Goal: Task Accomplishment & Management: Complete application form

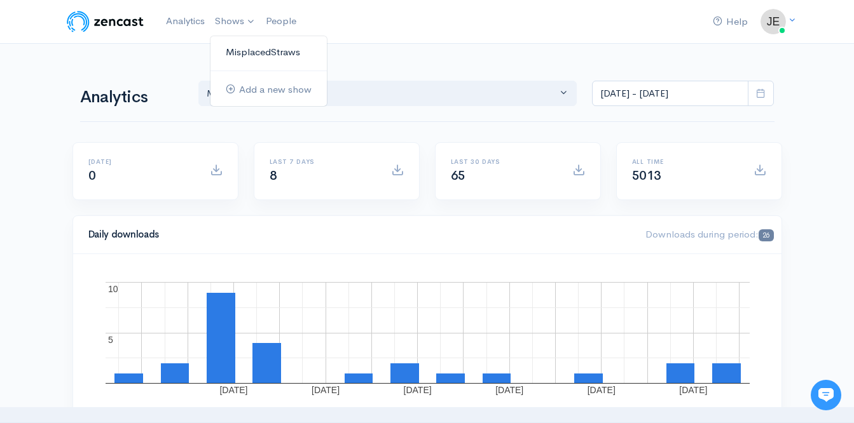
click at [249, 55] on link "MisplacedStraws" at bounding box center [268, 52] width 116 height 22
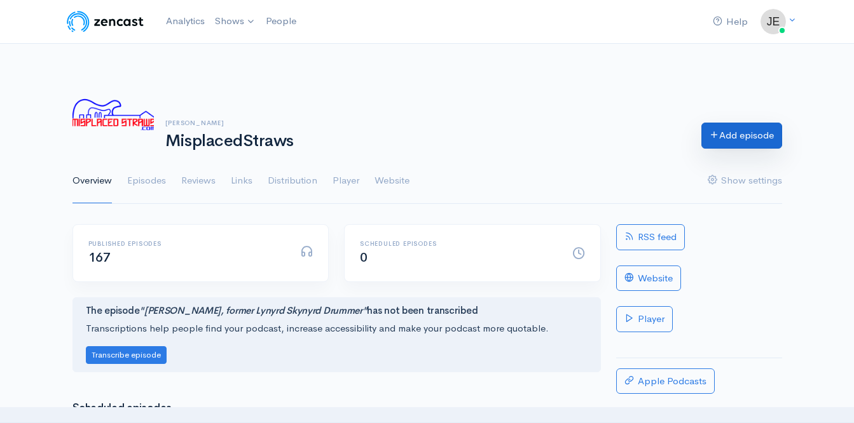
click at [729, 135] on link "Add episode" at bounding box center [741, 136] width 81 height 26
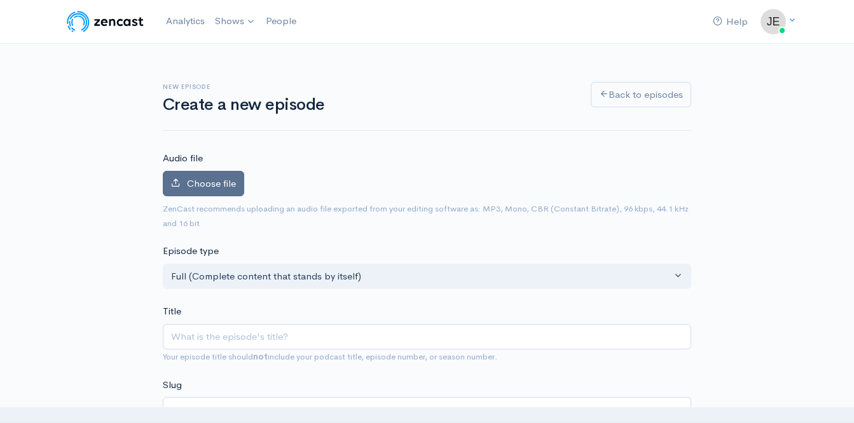
click at [217, 180] on span "Choose file" at bounding box center [211, 183] width 49 height 12
click at [0, 0] on input "Choose file" at bounding box center [0, 0] width 0 height 0
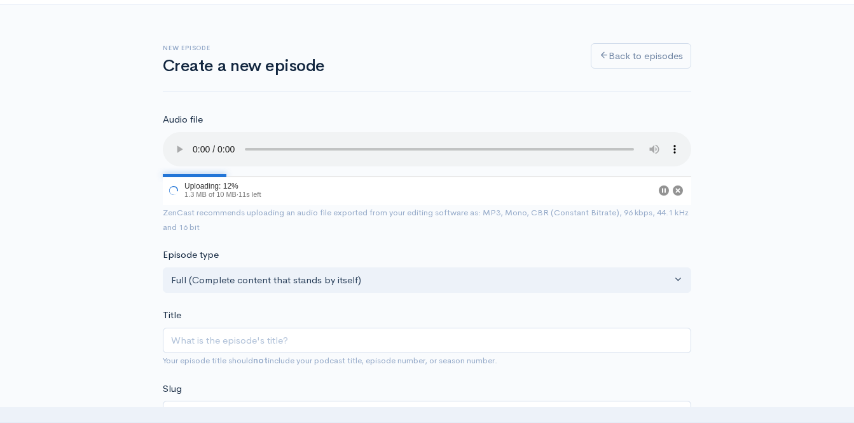
scroll to position [39, 0]
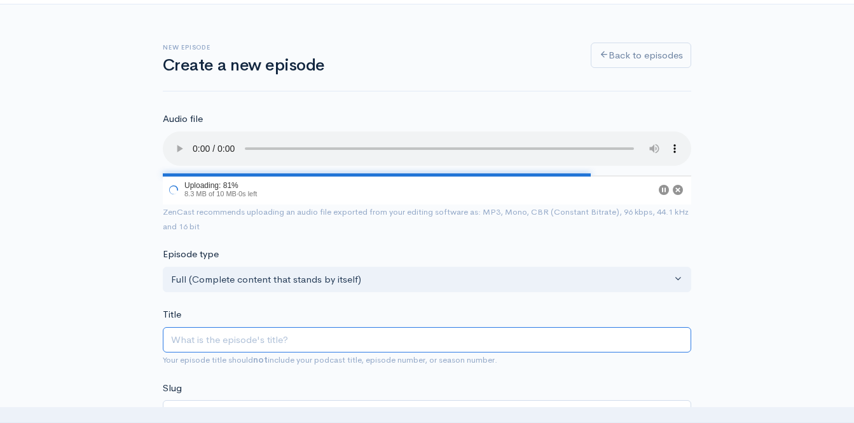
click at [302, 334] on input "Title" at bounding box center [427, 340] width 528 height 26
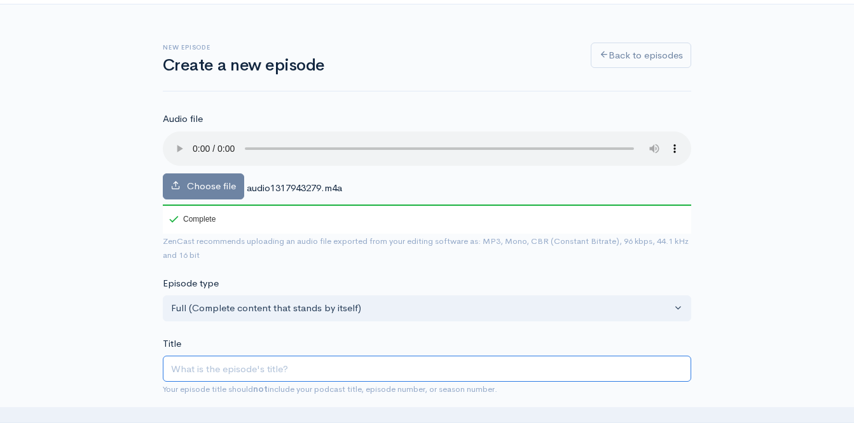
type input "L"
type input "l"
type input "La"
type input "la"
type input "[PERSON_NAME]"
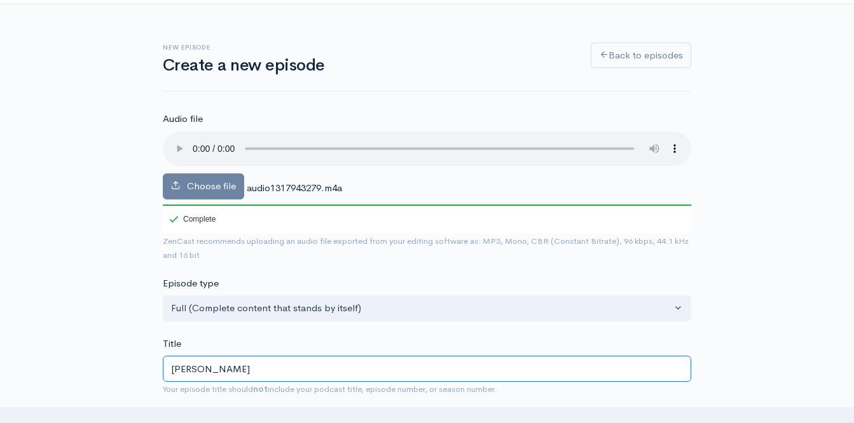
type input "[PERSON_NAME]"
type input "Laur"
type input "laur"
type input "[PERSON_NAME]"
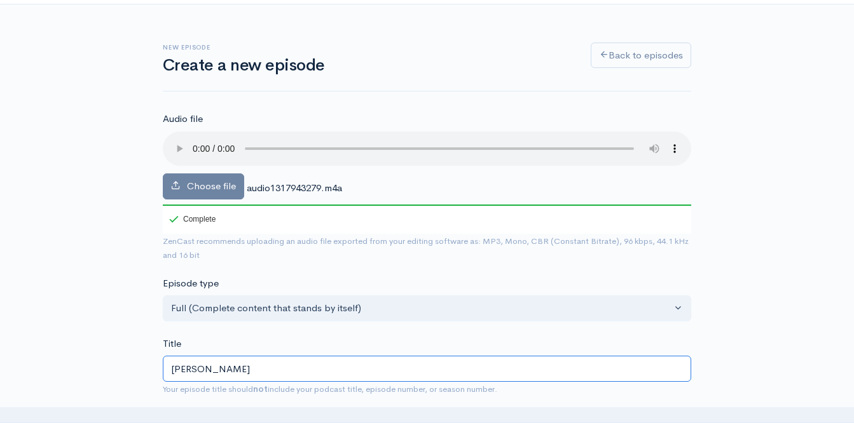
type input "[PERSON_NAME]"
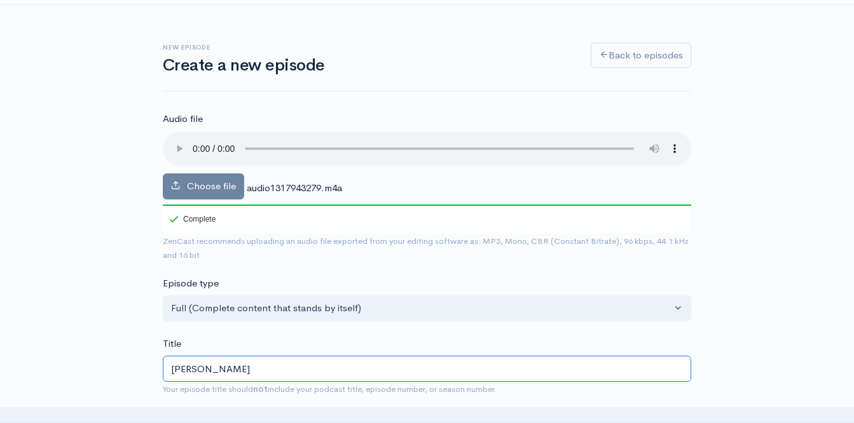
type input "[PERSON_NAME]"
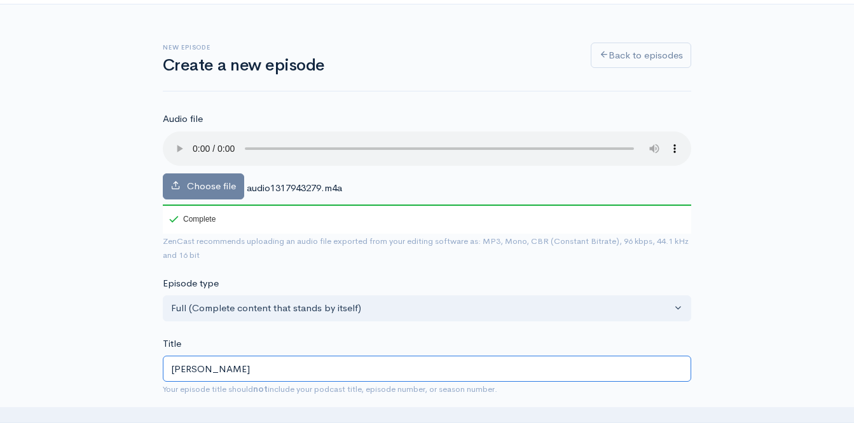
type input "[PERSON_NAME]"
type input "[PERSON_NAME] o"
type input "[PERSON_NAME]-o"
type input "[PERSON_NAME] of"
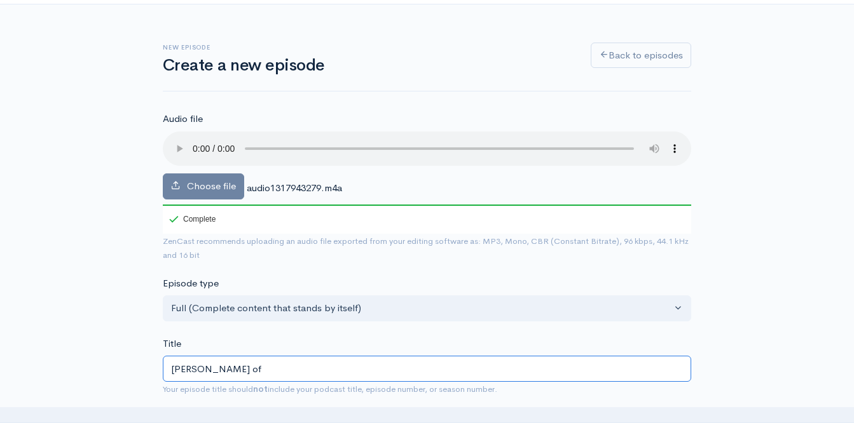
type input "[PERSON_NAME]-of"
type input "[PERSON_NAME] of T"
type input "[PERSON_NAME]-of-t"
type input "[PERSON_NAME] of The"
type input "[PERSON_NAME]-of-the"
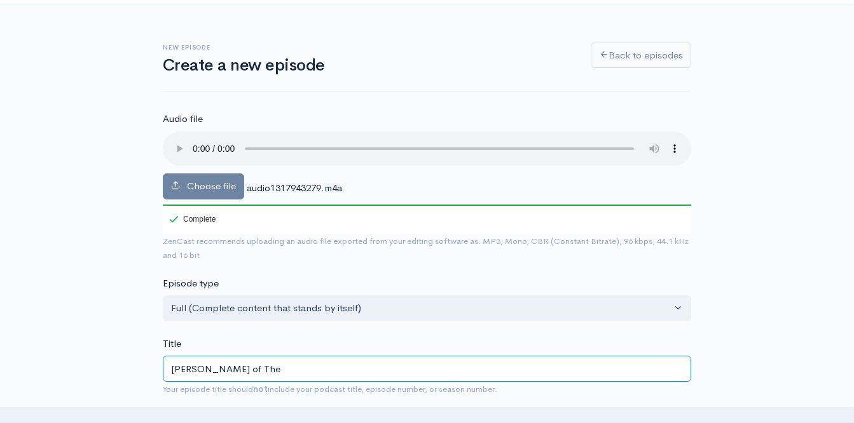
type input "[PERSON_NAME] of The R"
type input "[PERSON_NAME]-of-the-r"
type input "[PERSON_NAME] of The Ra"
type input "[PERSON_NAME]-of-the-ra"
type input "[PERSON_NAME] of The Rasm"
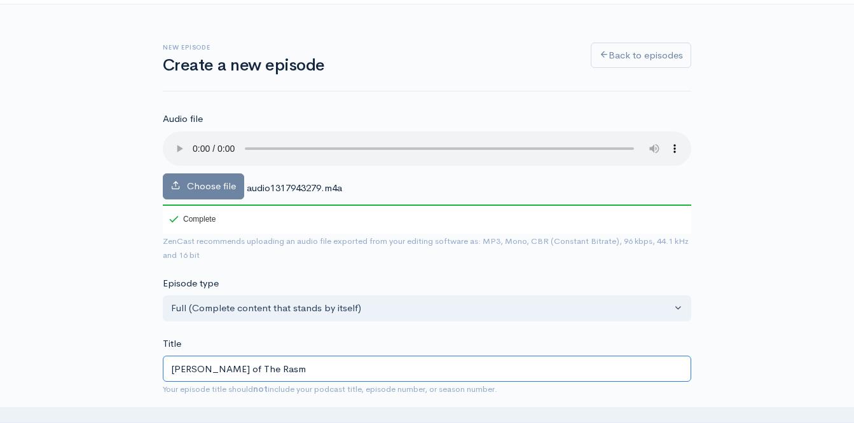
type input "[PERSON_NAME]-of-the-rasm"
type input "[PERSON_NAME] of [PERSON_NAME]"
type input "[PERSON_NAME]-of-the-rasmus"
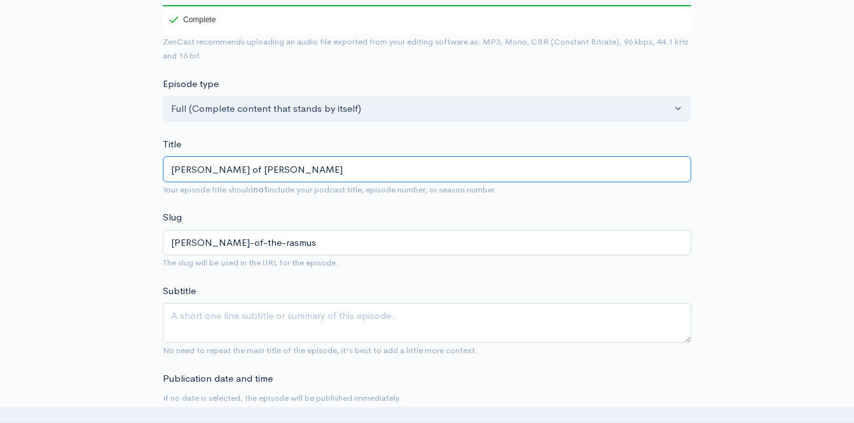
scroll to position [241, 0]
type input "[PERSON_NAME] of [PERSON_NAME]"
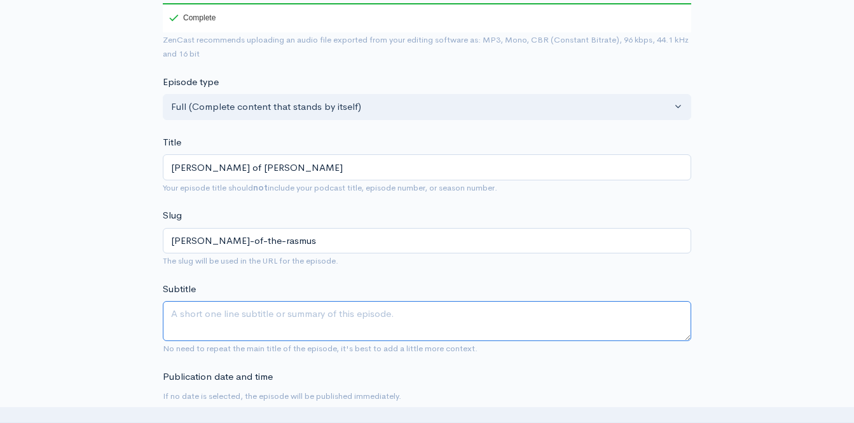
click at [271, 319] on textarea "Subtitle" at bounding box center [427, 321] width 528 height 40
type textarea "F"
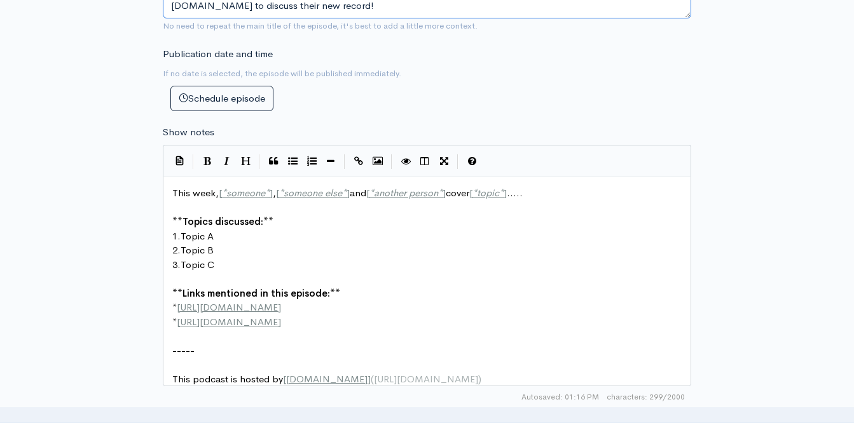
scroll to position [570, 0]
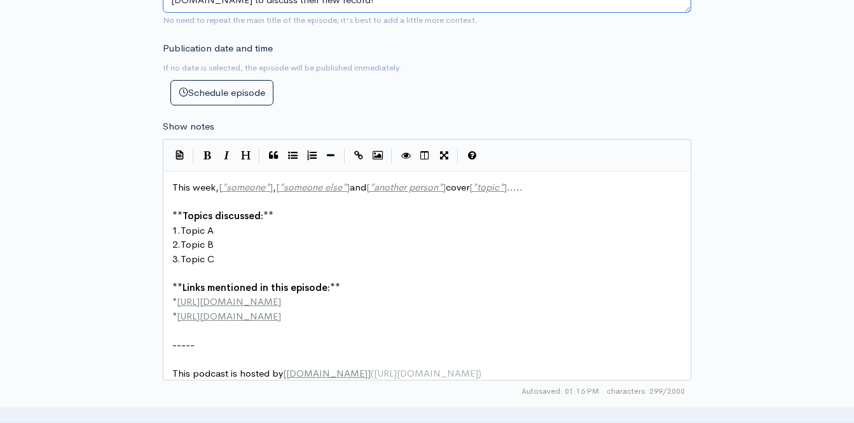
type textarea "[PERSON_NAME], frontman of [DEMOGRAPHIC_DATA] rockers [PERSON_NAME], joins [PER…"
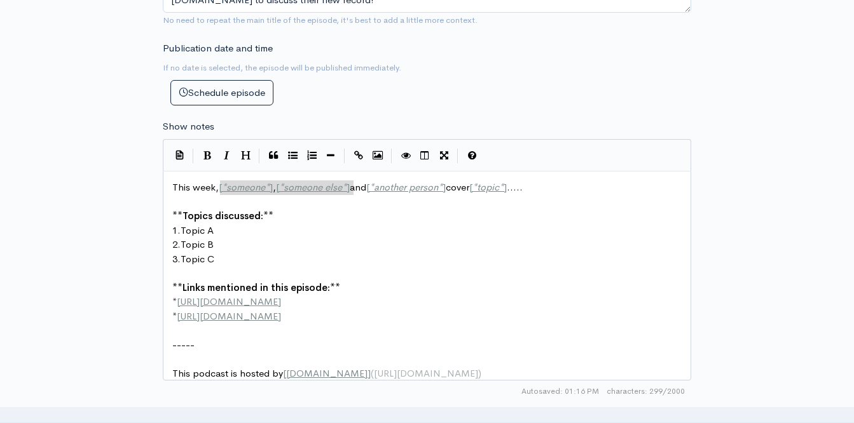
drag, startPoint x: 353, startPoint y: 188, endPoint x: 221, endPoint y: 184, distance: 132.3
type textarea "[PERSON_NAME]"
drag, startPoint x: 298, startPoint y: 189, endPoint x: 377, endPoint y: 189, distance: 78.8
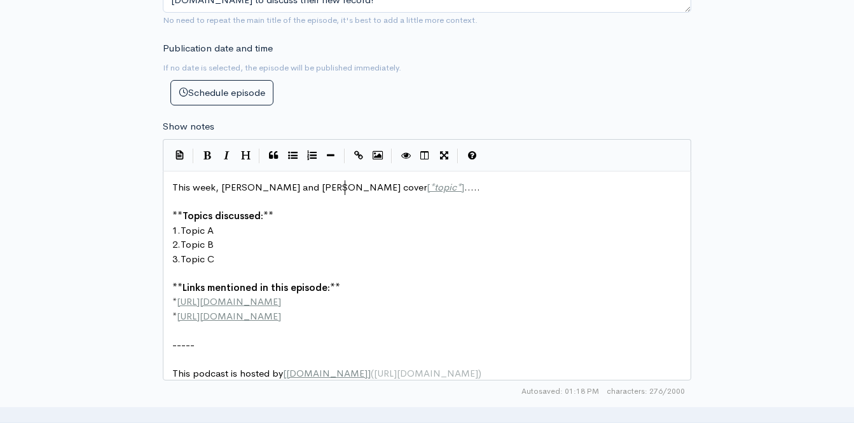
type textarea "[PERSON_NAME]"
type textarea "[*topic*]....."
drag, startPoint x: 376, startPoint y: 189, endPoint x: 443, endPoint y: 191, distance: 66.8
drag, startPoint x: 216, startPoint y: 233, endPoint x: 184, endPoint y: 229, distance: 32.7
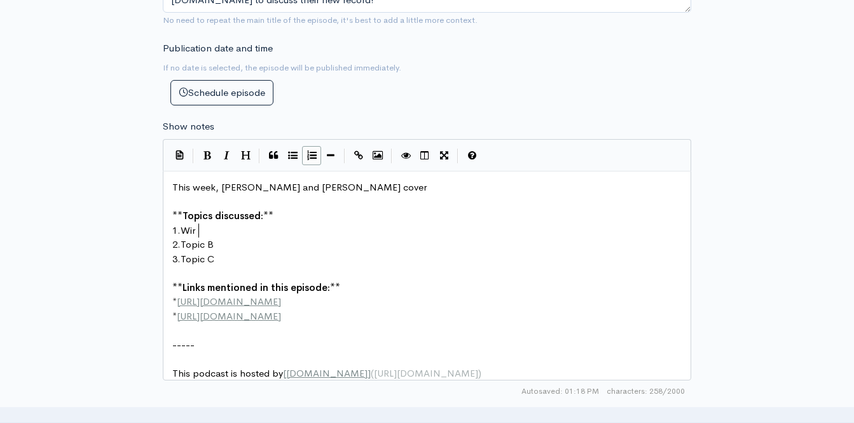
type textarea "Wirdo"
click at [191, 231] on span "Wirdo" at bounding box center [194, 230] width 26 height 12
type textarea "e"
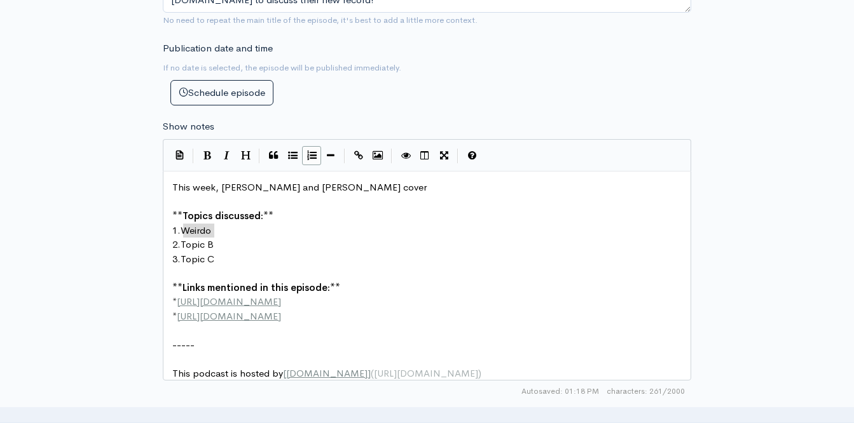
drag, startPoint x: 186, startPoint y: 231, endPoint x: 216, endPoint y: 233, distance: 29.9
type textarea "Weirdo"
click at [225, 155] on icon "Italic" at bounding box center [227, 156] width 6 height 10
type textarea "Topic B"
drag, startPoint x: 213, startPoint y: 248, endPoint x: 184, endPoint y: 248, distance: 29.2
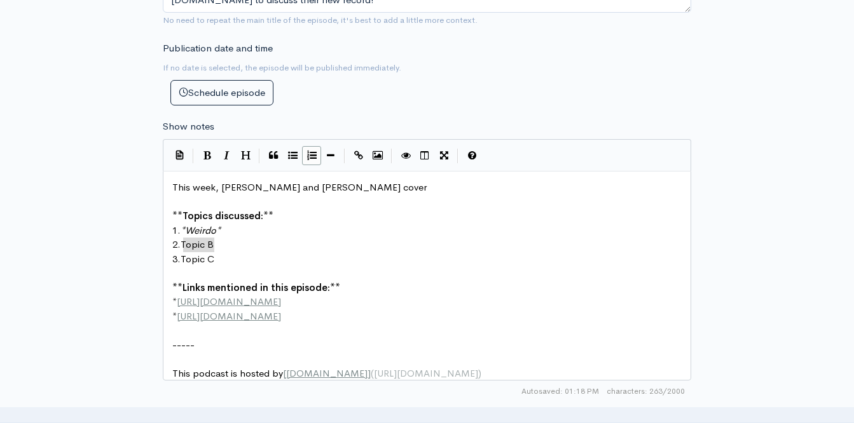
drag, startPoint x: 184, startPoint y: 244, endPoint x: 219, endPoint y: 246, distance: 35.1
type textarea "wrot"
type textarea "Writing wth Desmong"
type textarea "f Chils"
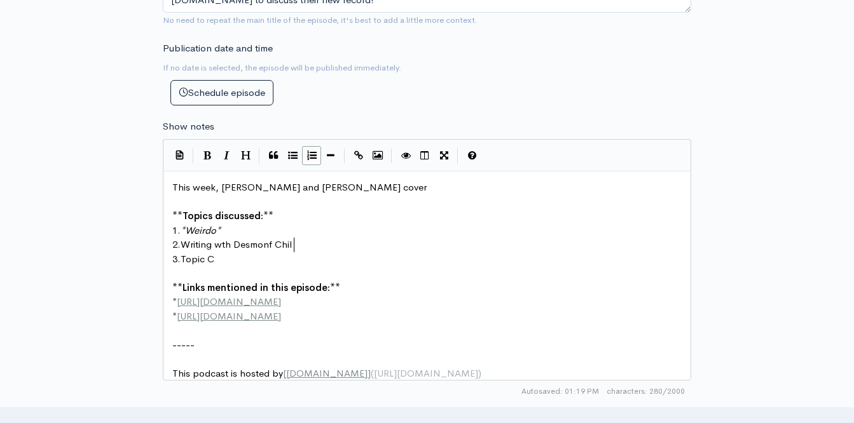
type textarea "d"
click at [223, 245] on span "Writing wth Desmonf Child" at bounding box center [239, 244] width 117 height 12
type textarea "i"
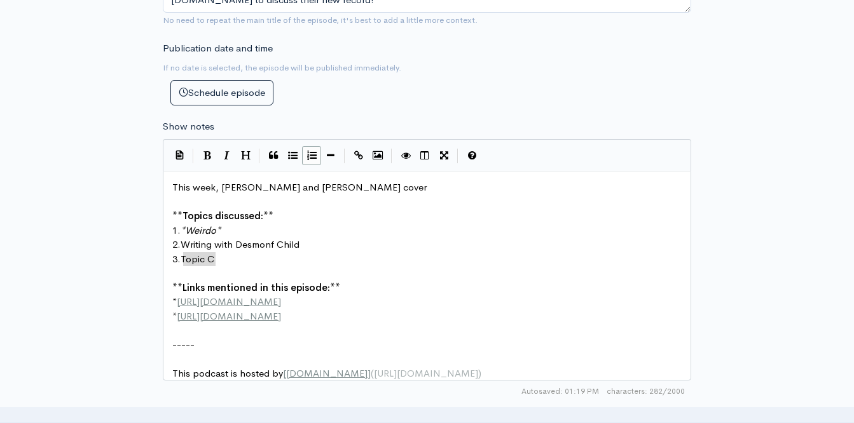
drag, startPoint x: 184, startPoint y: 259, endPoint x: 220, endPoint y: 264, distance: 35.9
type textarea "[PERSON_NAME];s"
type textarea "'s production of the record"
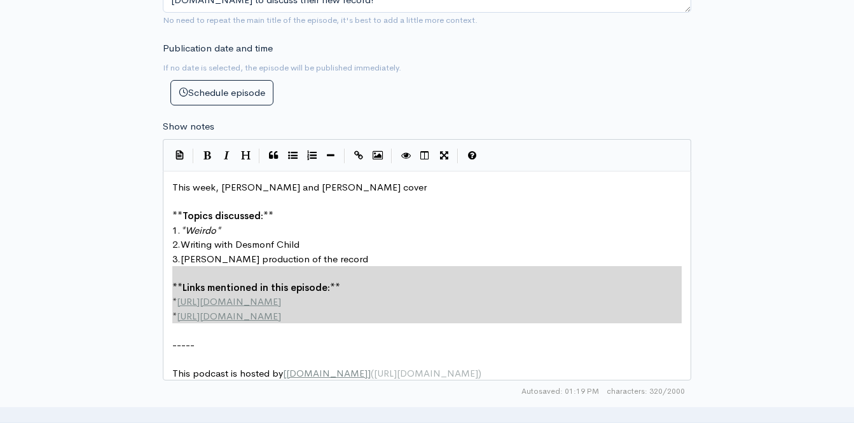
type textarea "**Links mentioned in this episode:** * [URL][DOMAIN_NAME] * [URL][DOMAIN_NAME]"
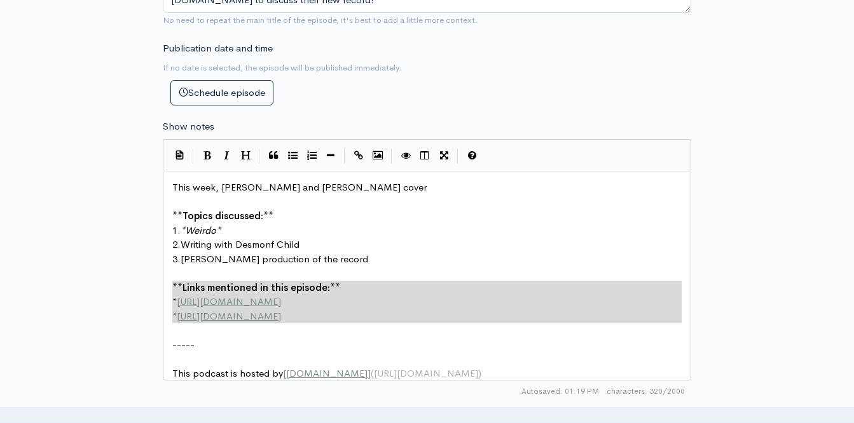
drag, startPoint x: 313, startPoint y: 325, endPoint x: 172, endPoint y: 282, distance: 147.0
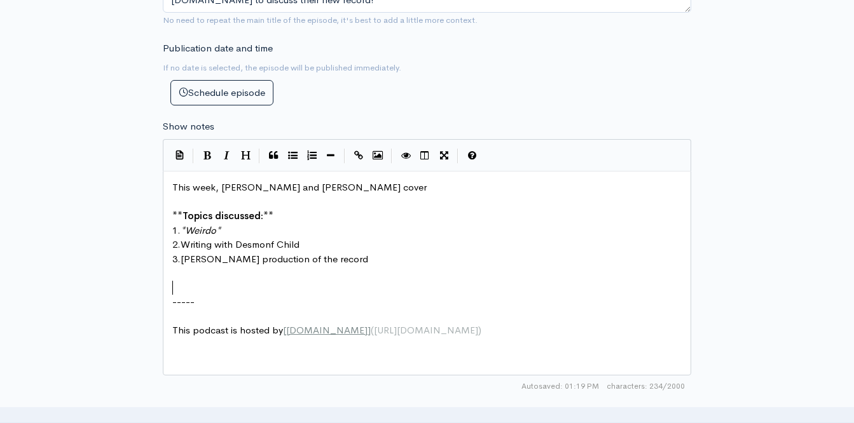
click at [172, 282] on span "​" at bounding box center [172, 288] width 0 height 12
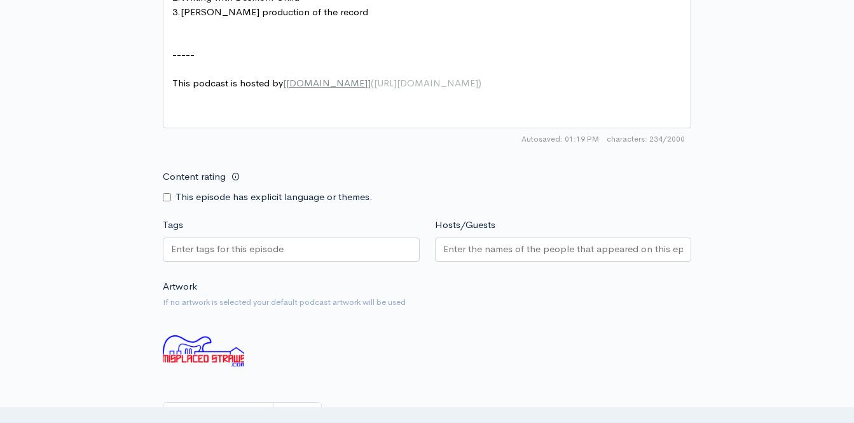
click at [164, 196] on input "Content rating" at bounding box center [167, 197] width 8 height 8
checkbox input "true"
click at [186, 249] on input "Tags" at bounding box center [228, 249] width 114 height 15
type input "[PERSON_NAME]"
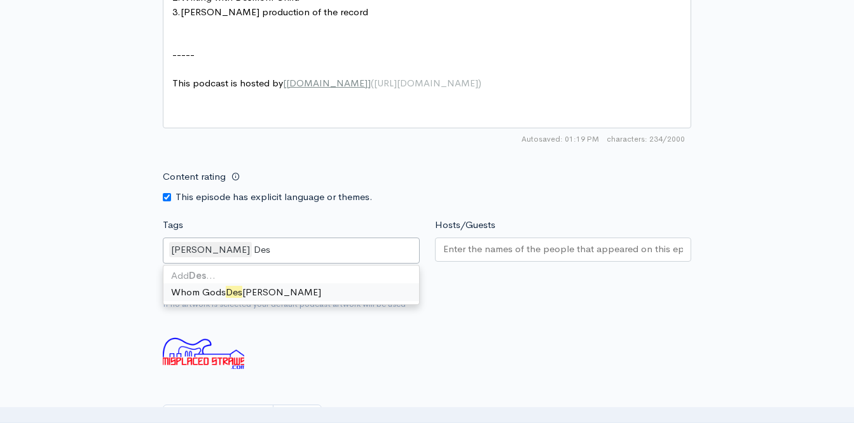
scroll to position [0, 0]
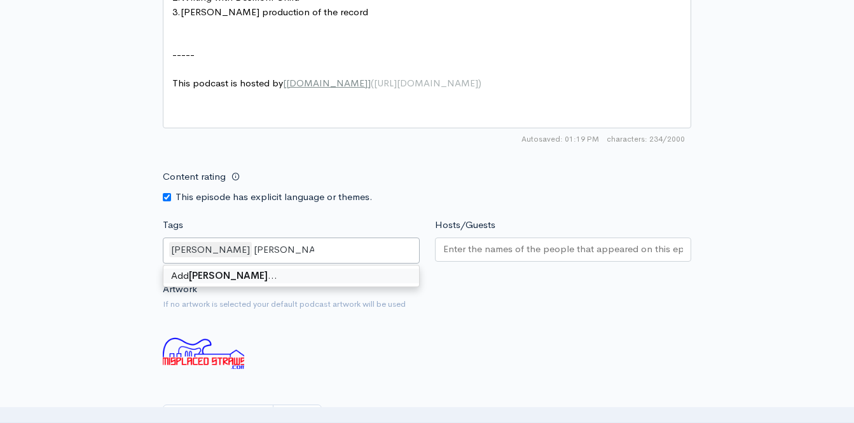
type input "[PERSON_NAME]"
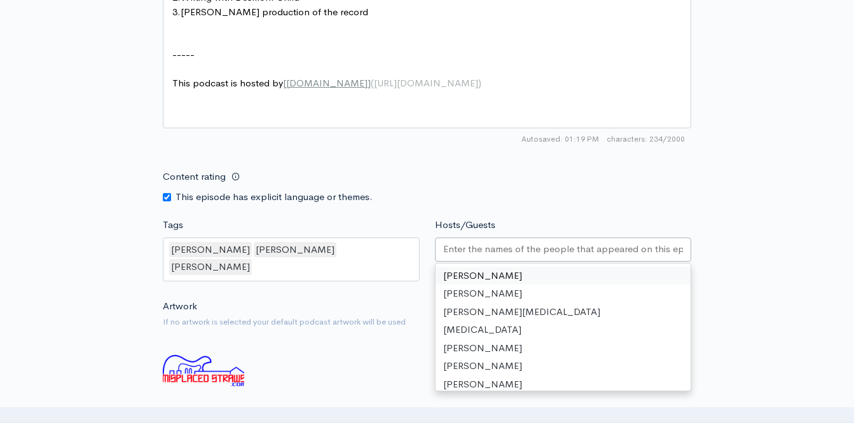
click at [477, 258] on div at bounding box center [563, 250] width 257 height 24
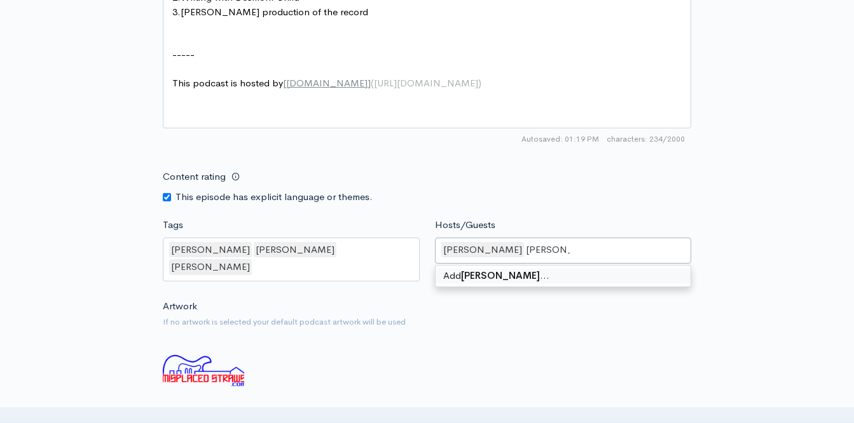
type input "[PERSON_NAME]"
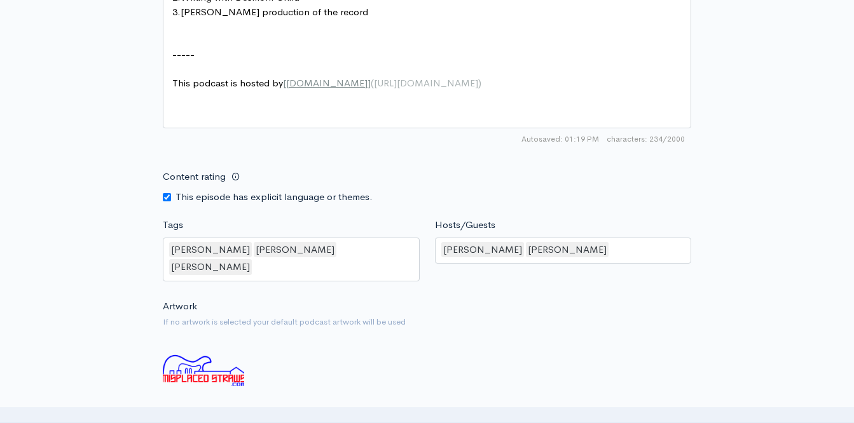
click at [547, 218] on div "Hosts/Guests [PERSON_NAME],[PERSON_NAME] [PERSON_NAME] [PERSON_NAME] [PERSON_NA…" at bounding box center [563, 251] width 272 height 67
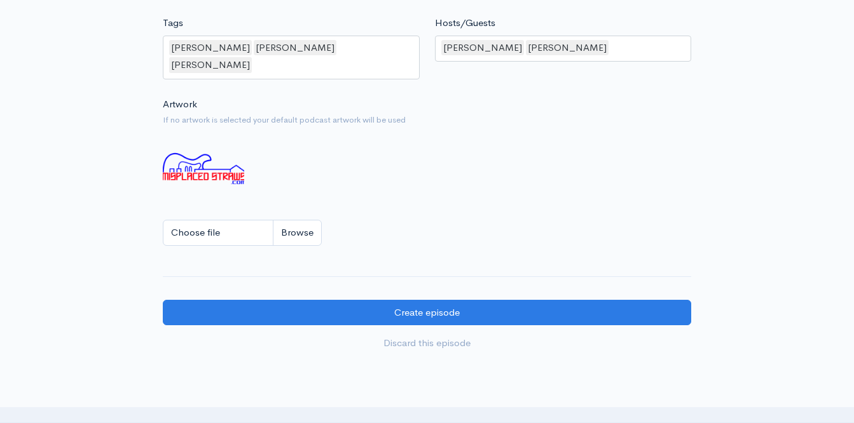
scroll to position [1061, 0]
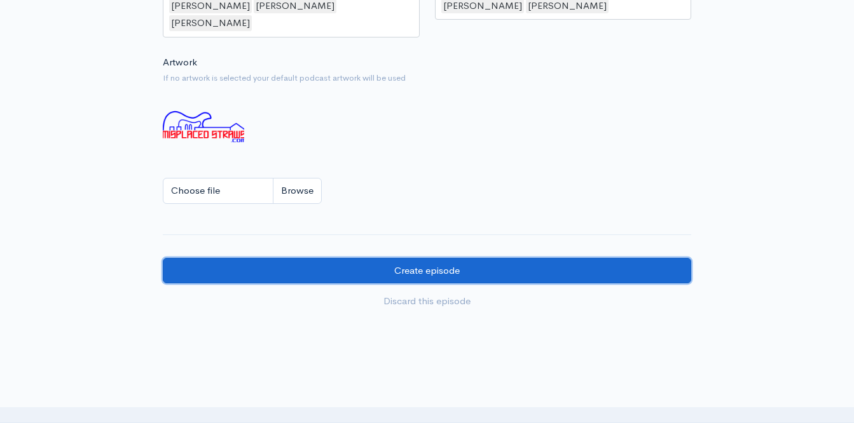
click at [437, 258] on input "Create episode" at bounding box center [427, 271] width 528 height 26
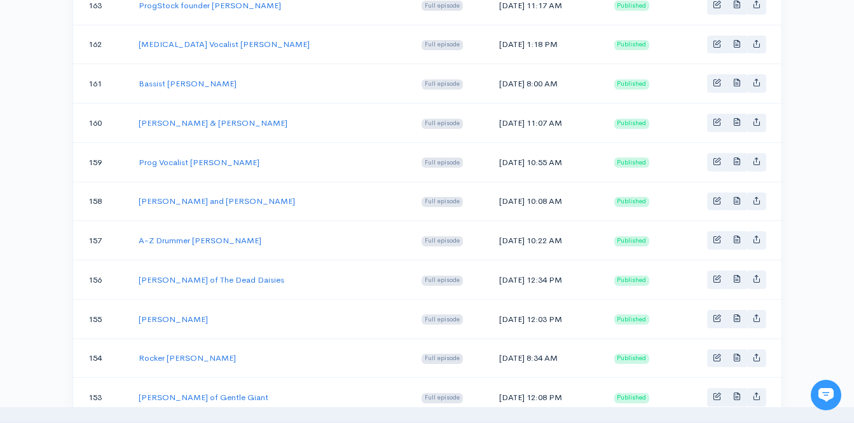
scroll to position [658, 0]
